Goal: Transaction & Acquisition: Purchase product/service

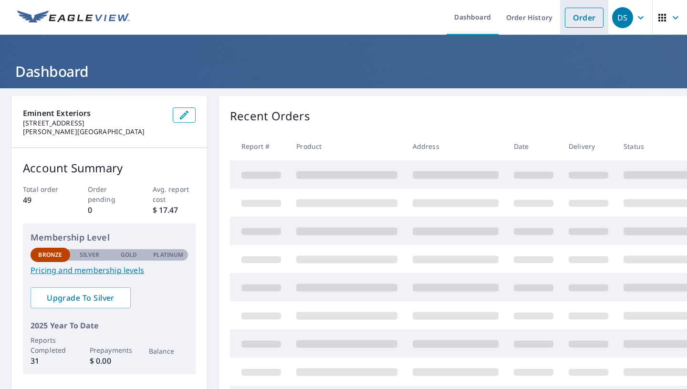
click at [590, 18] on link "Order" at bounding box center [584, 18] width 39 height 20
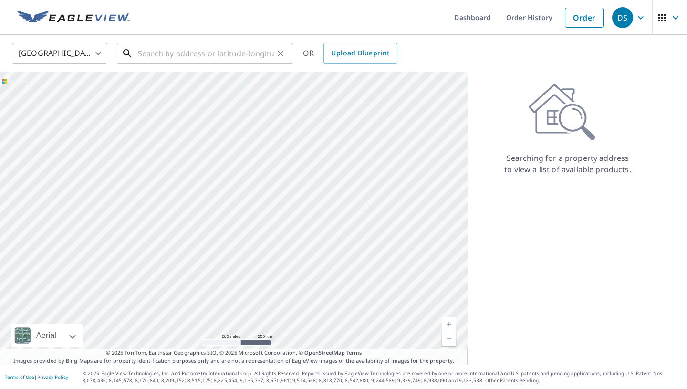
click at [157, 46] on input "text" at bounding box center [206, 53] width 136 height 27
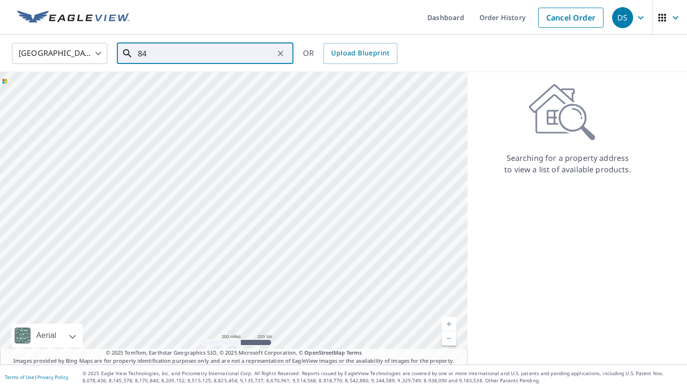
type input "8"
click at [165, 88] on p "[GEOGRAPHIC_DATA]" at bounding box center [211, 92] width 150 height 10
type input "[STREET_ADDRESS][PERSON_NAME]"
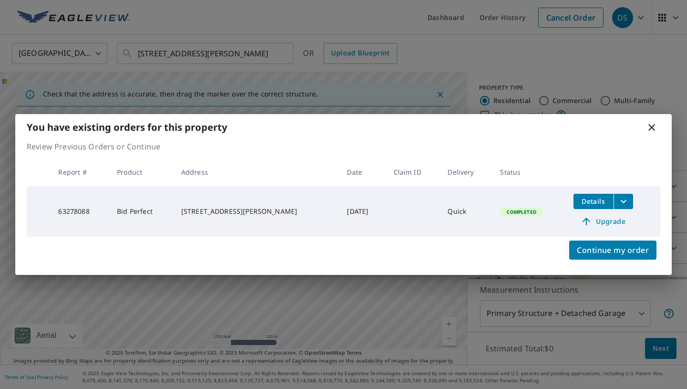
click at [536, 55] on div "You have existing orders for this property Review Previous Orders or Continue R…" at bounding box center [343, 194] width 687 height 389
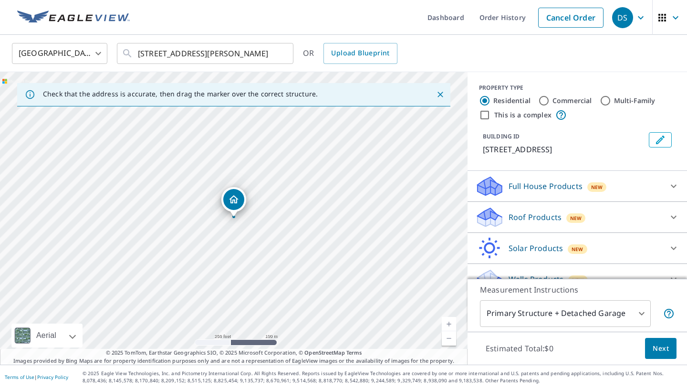
scroll to position [16, 0]
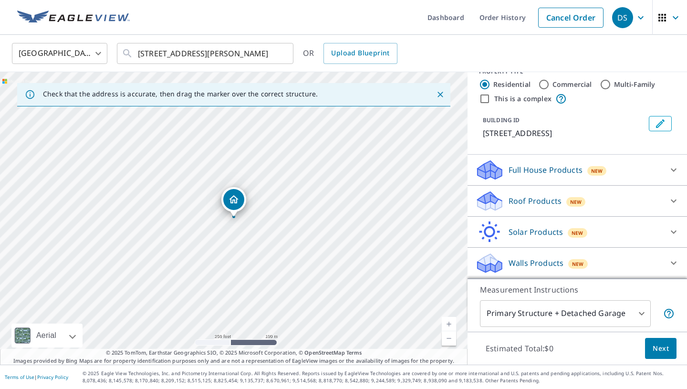
click at [665, 352] on span "Next" at bounding box center [661, 349] width 16 height 12
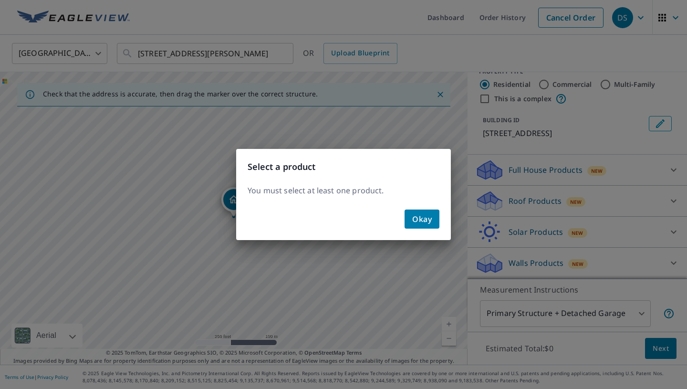
click at [429, 228] on button "Okay" at bounding box center [422, 218] width 35 height 19
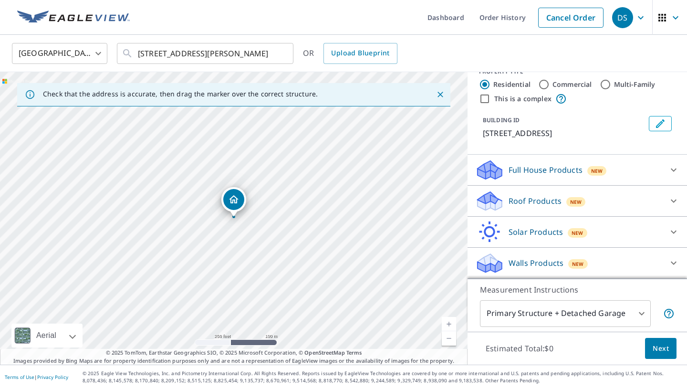
click at [546, 197] on p "Roof Products" at bounding box center [535, 200] width 53 height 11
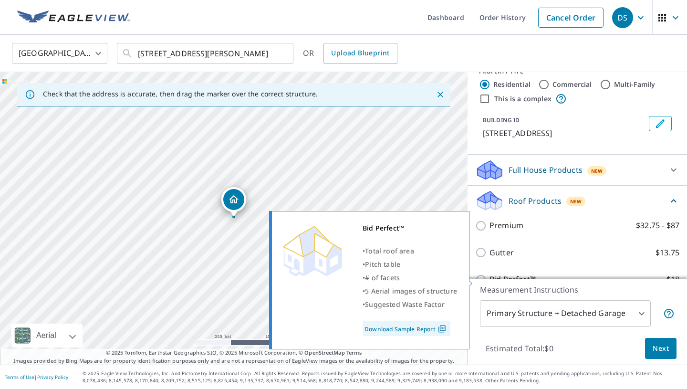
click at [520, 277] on p "Bid Perfect™" at bounding box center [513, 279] width 46 height 12
click at [490, 277] on input "Bid Perfect™ $18" at bounding box center [482, 279] width 14 height 11
checkbox input "true"
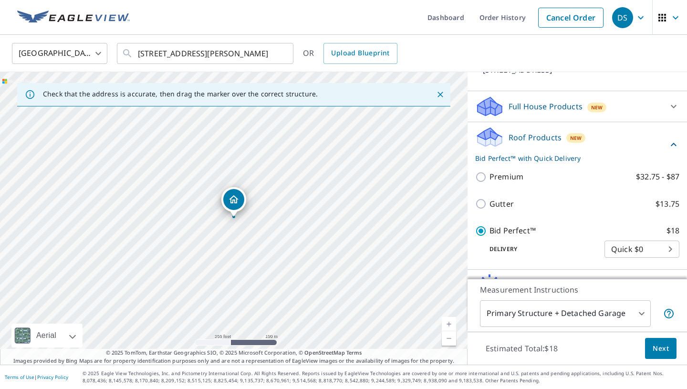
scroll to position [82, 0]
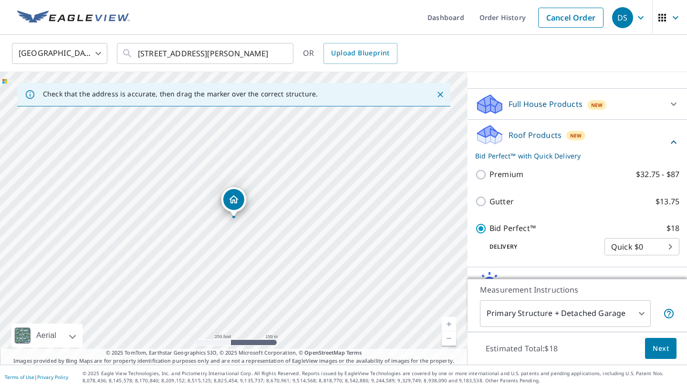
click at [657, 346] on span "Next" at bounding box center [661, 349] width 16 height 12
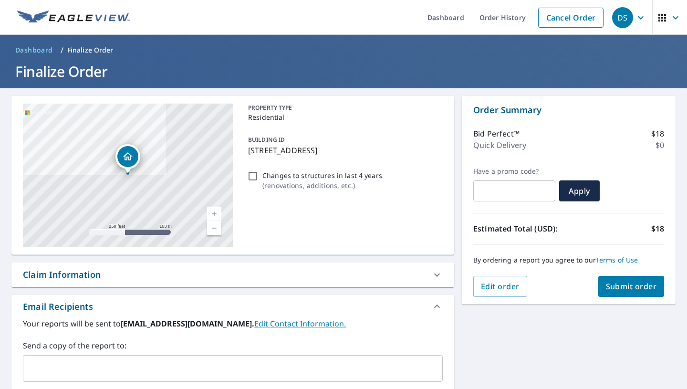
click at [627, 285] on span "Submit order" at bounding box center [631, 286] width 51 height 10
